Goal: Download file/media: Download file/media

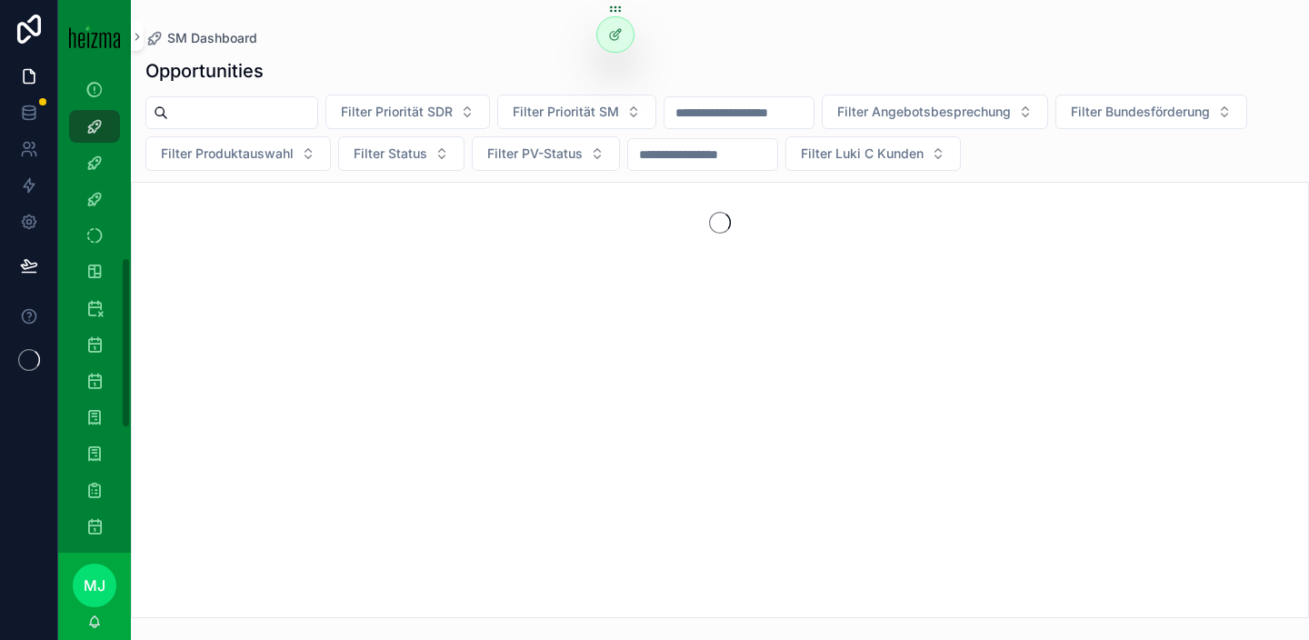
scroll to position [546, 0]
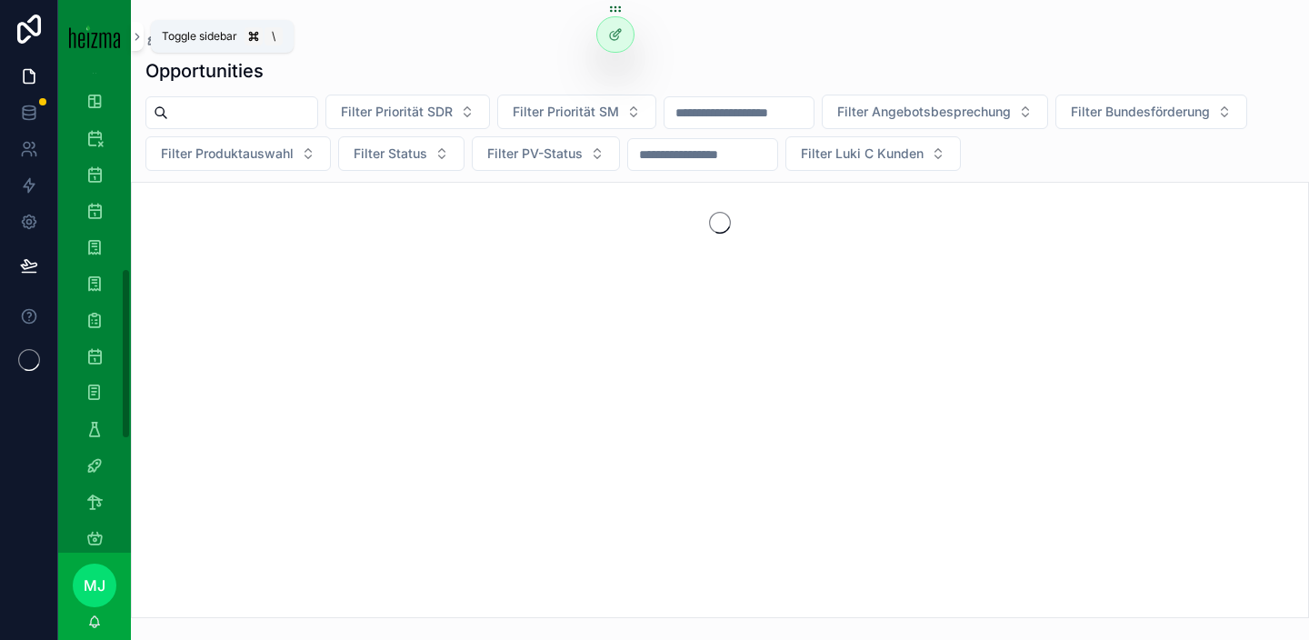
click at [136, 42] on icon "scrollable content" at bounding box center [137, 37] width 13 height 14
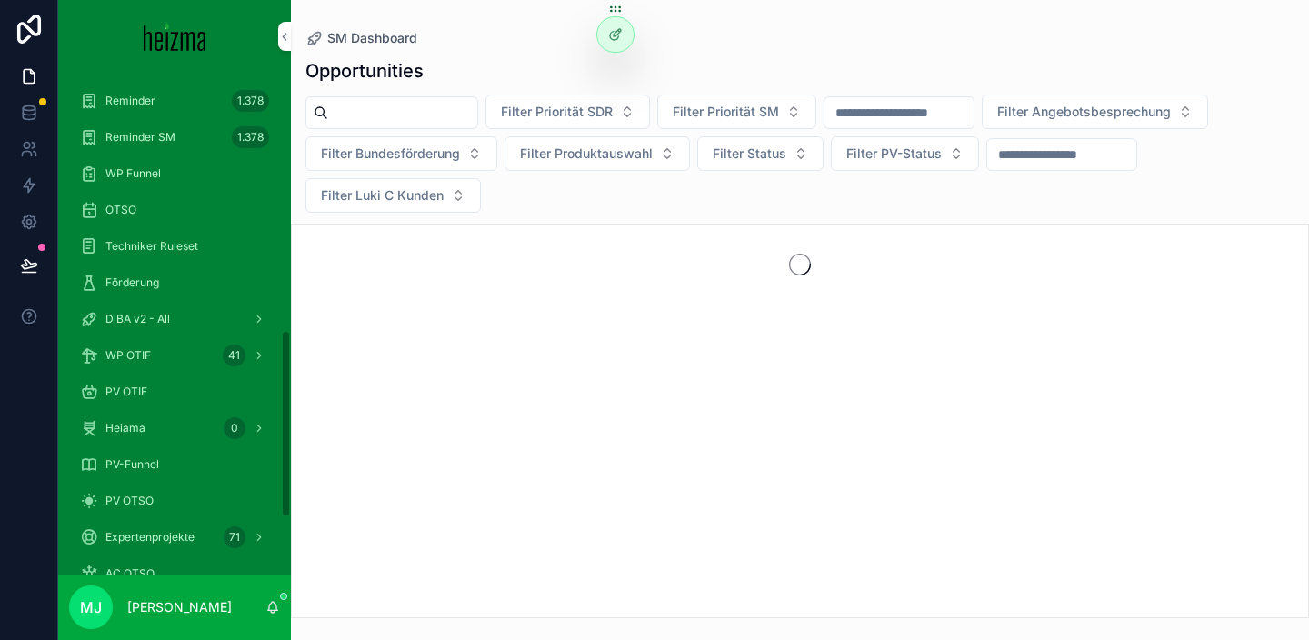
scroll to position [662, 0]
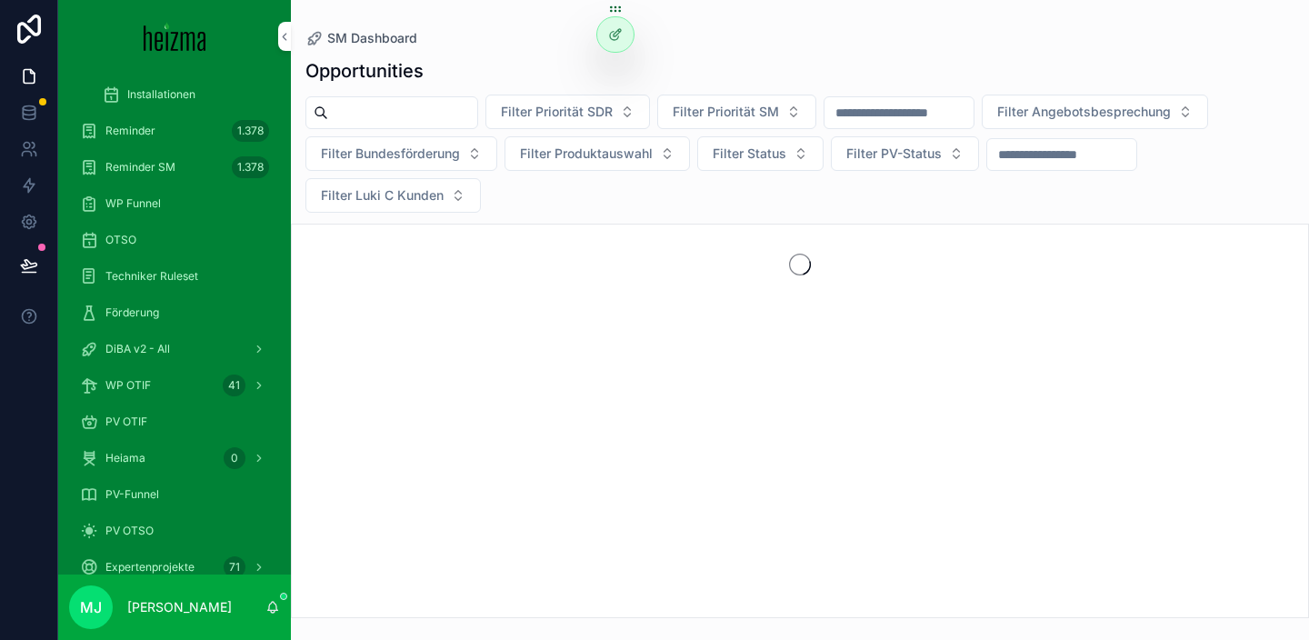
click at [143, 351] on span "DiBA v2 - All" at bounding box center [137, 349] width 65 height 15
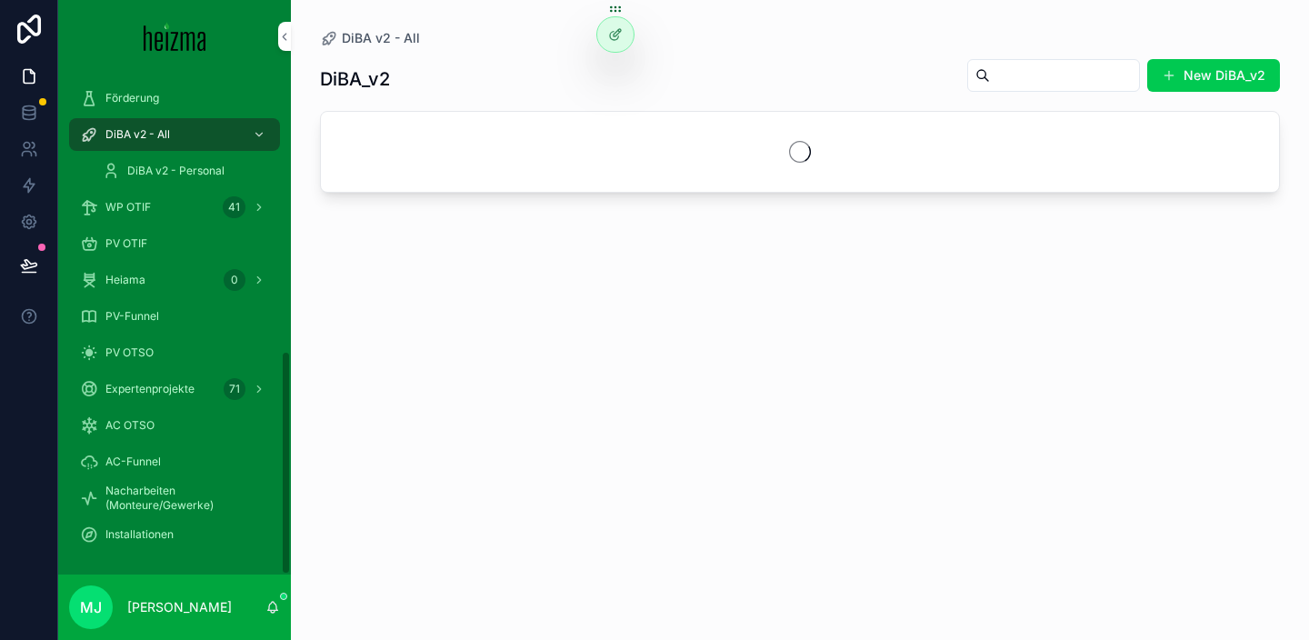
scroll to position [622, 0]
click at [1033, 65] on input "scrollable content" at bounding box center [1064, 75] width 149 height 25
type input "**********"
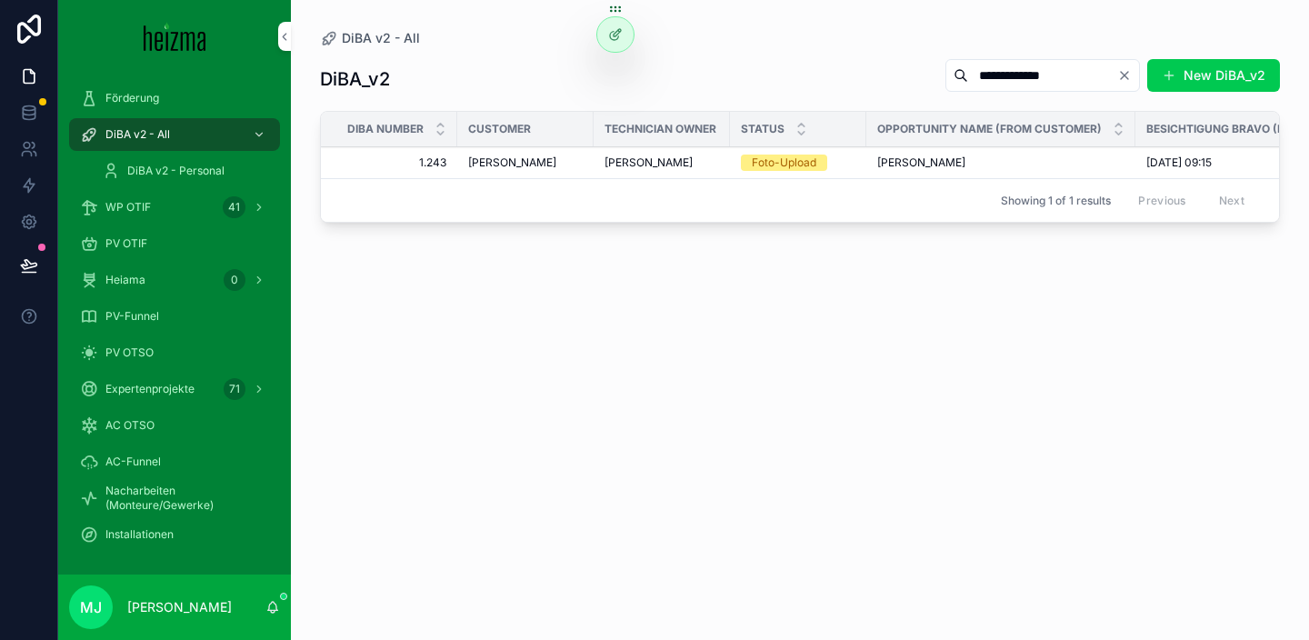
click at [506, 165] on span "[PERSON_NAME]" at bounding box center [512, 162] width 88 height 15
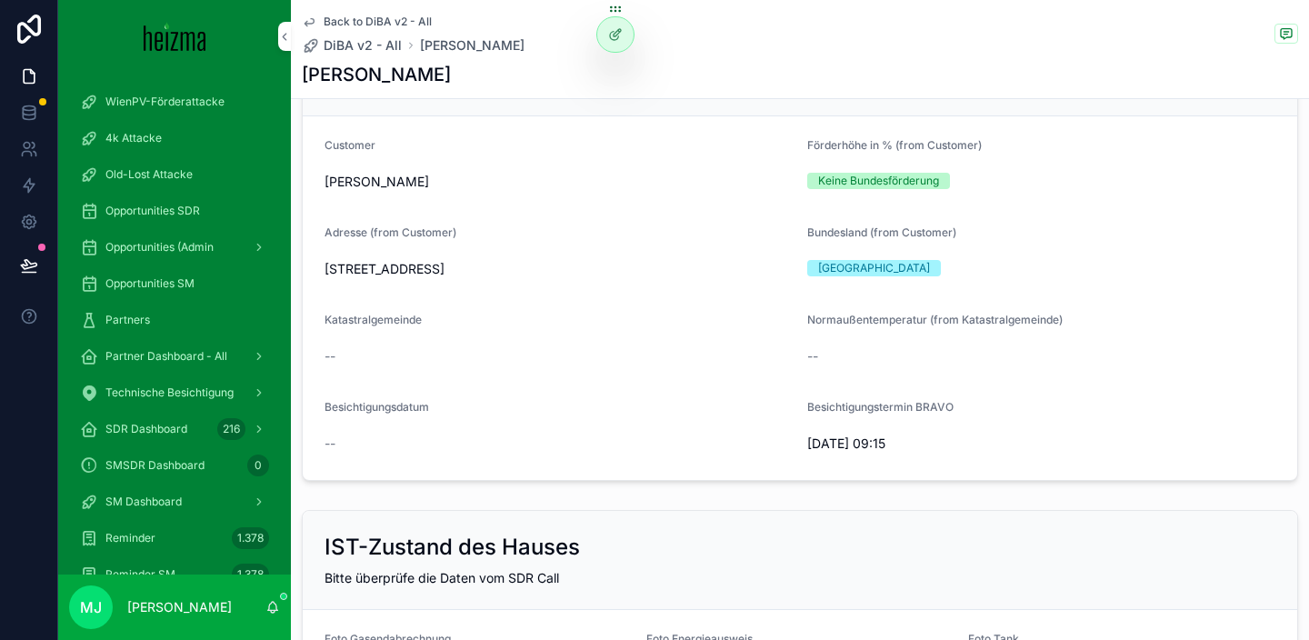
click at [168, 506] on span "SM Dashboard" at bounding box center [143, 502] width 76 height 15
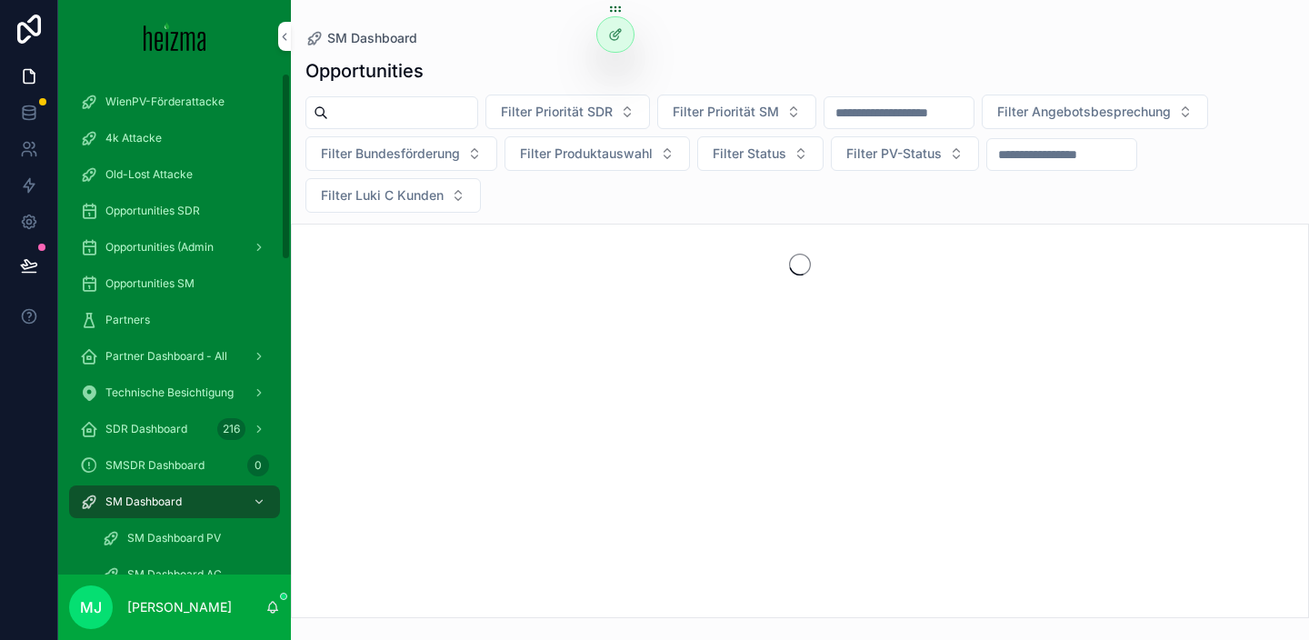
click at [439, 105] on input "scrollable content" at bounding box center [402, 112] width 149 height 25
type input "******"
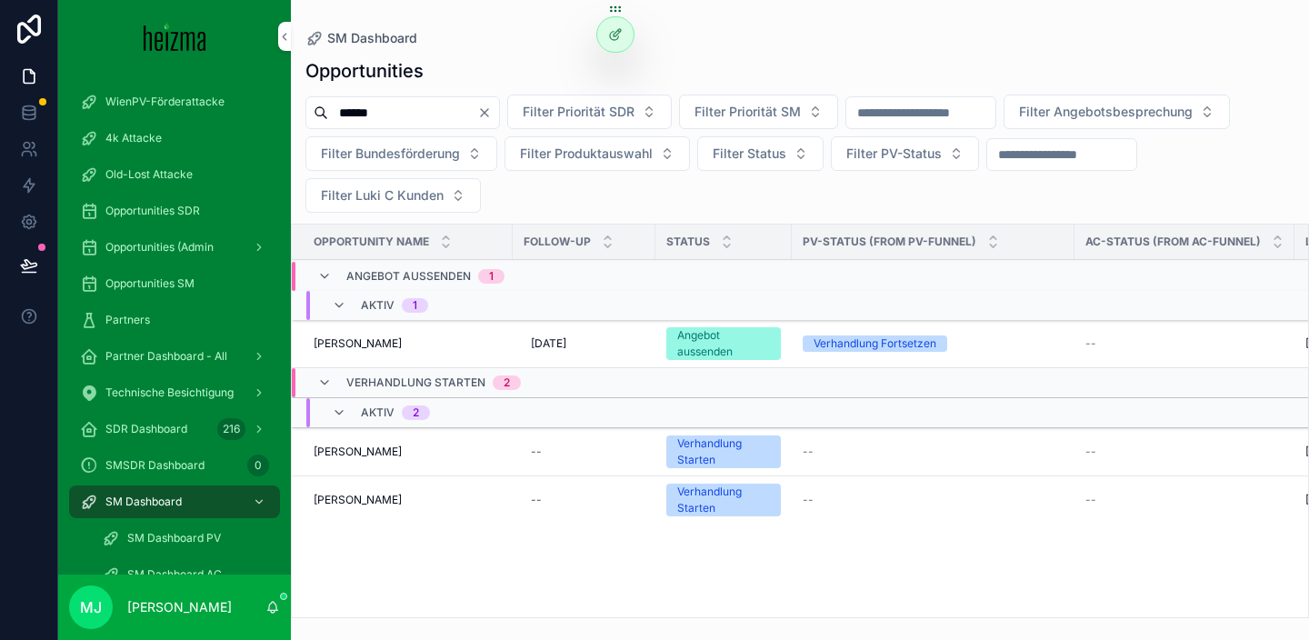
click at [360, 346] on span "[PERSON_NAME]" at bounding box center [358, 343] width 88 height 15
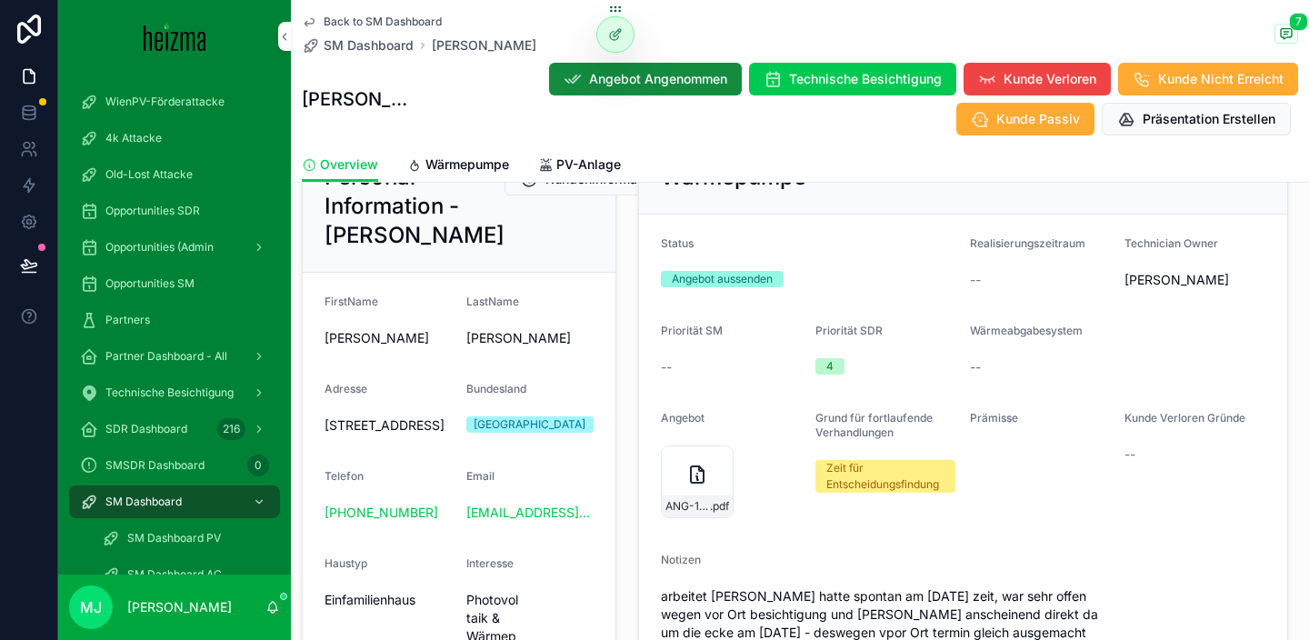
click at [624, 526] on div "Personal Information - [PERSON_NAME] Bearbeiten FirstName [PERSON_NAME] Lorenz …" at bounding box center [459, 601] width 336 height 937
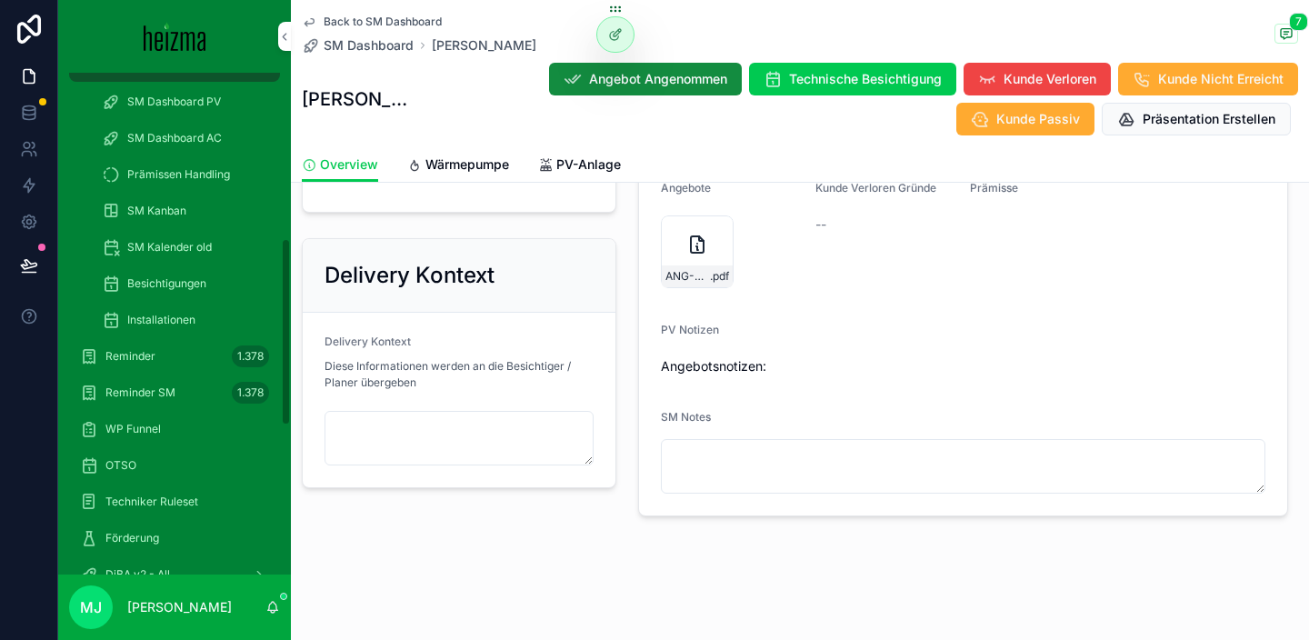
scroll to position [490, 0]
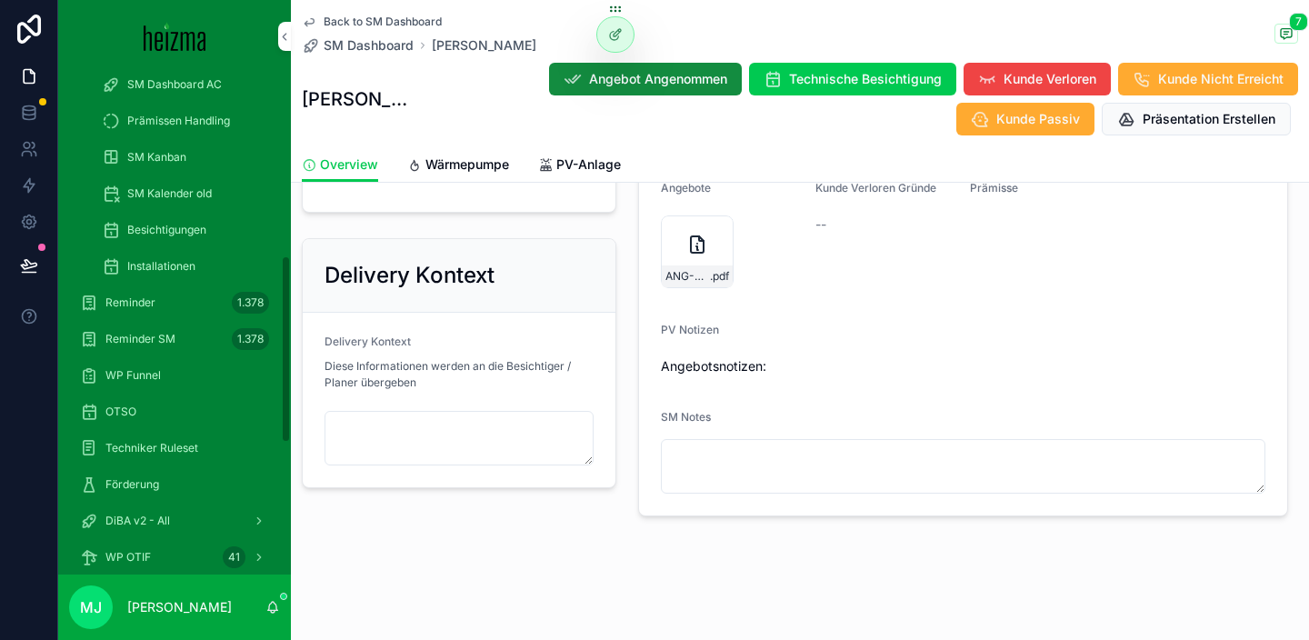
click at [141, 410] on div "OTSO" at bounding box center [174, 411] width 189 height 29
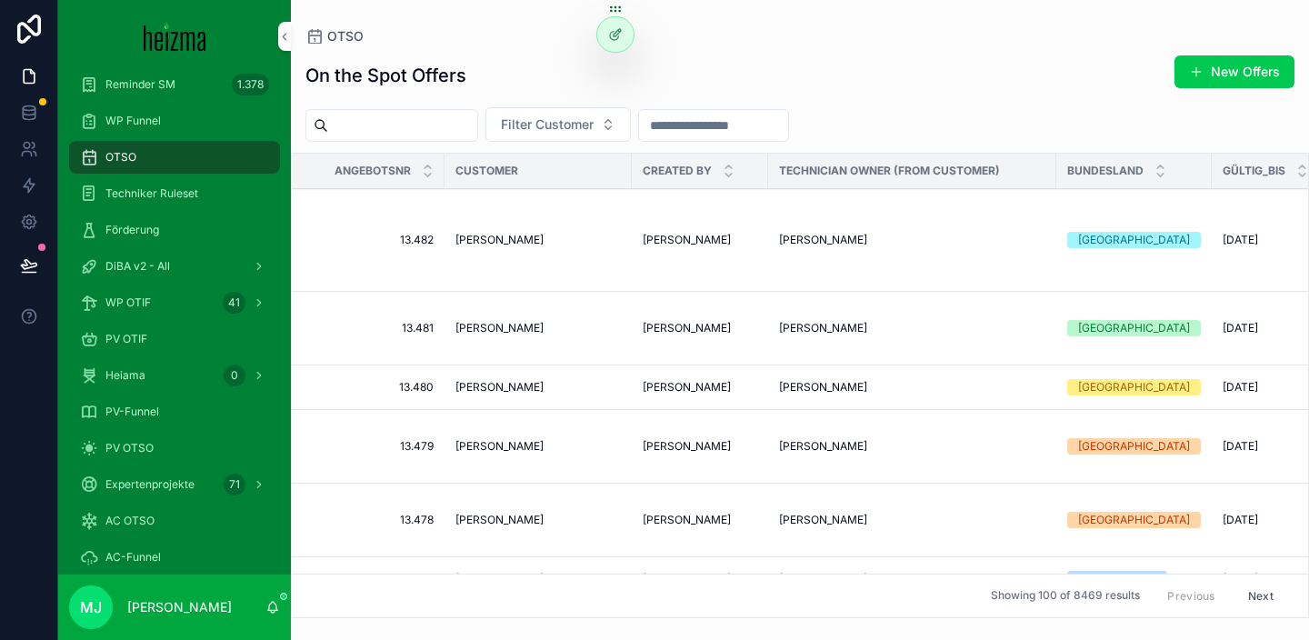
click at [493, 241] on span "[PERSON_NAME]" at bounding box center [500, 240] width 88 height 15
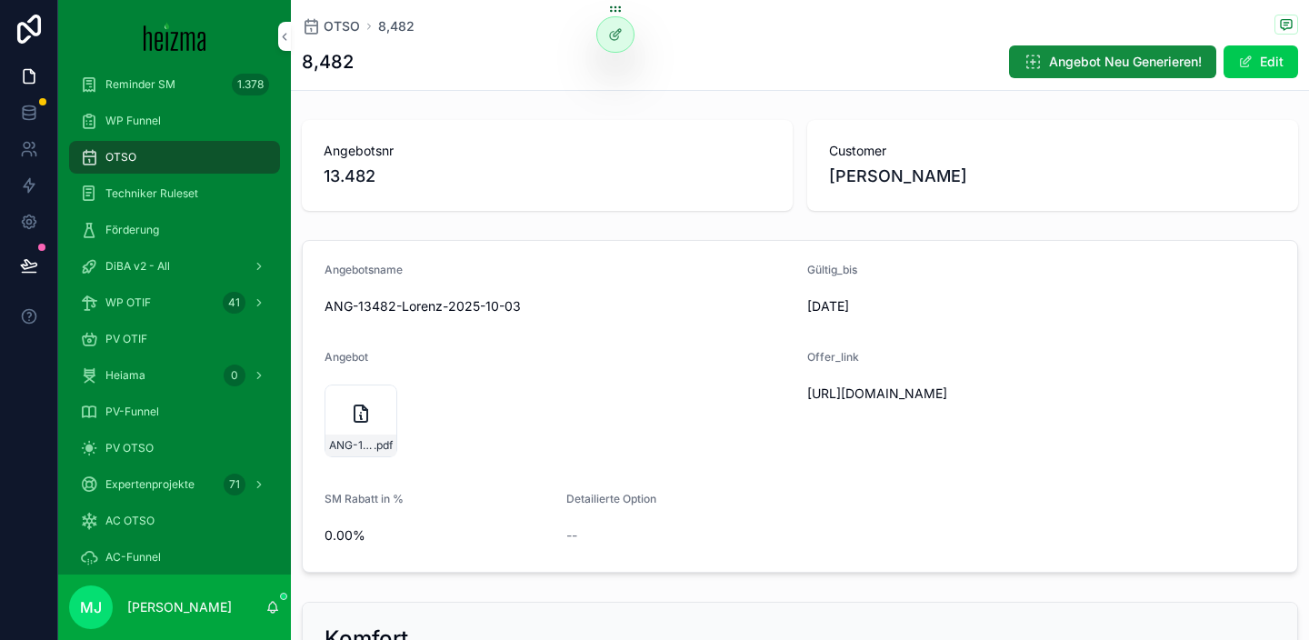
scroll to position [8, 0]
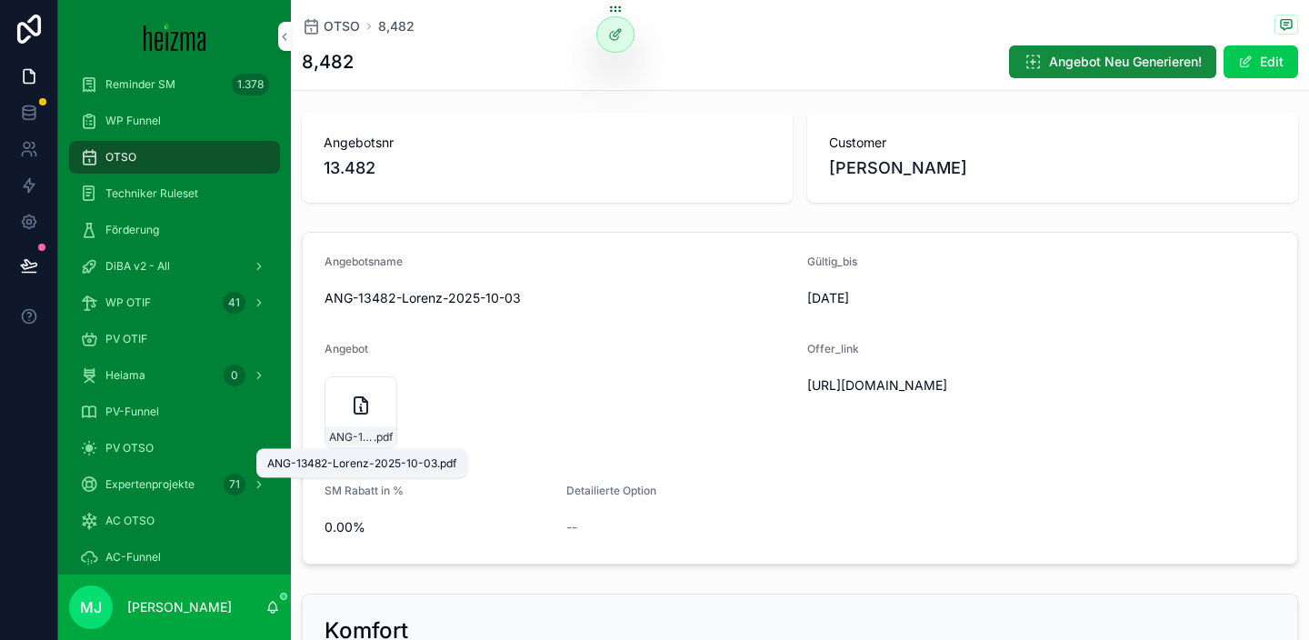
click at [361, 440] on span "ANG-13482-Lorenz-2025-10-03" at bounding box center [351, 437] width 45 height 15
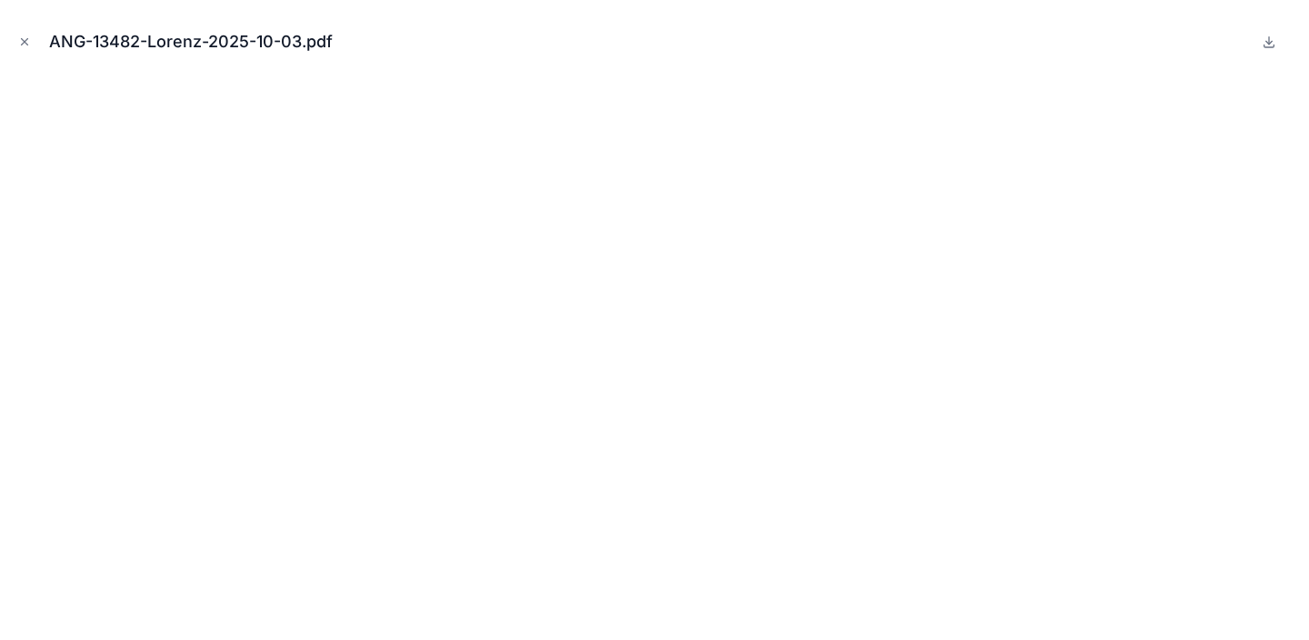
click at [1273, 45] on icon at bounding box center [1269, 42] width 15 height 15
click at [589, 52] on div "ANG-13482-Lorenz-2025-10-03.pdf" at bounding box center [655, 42] width 1280 height 55
